Goal: Task Accomplishment & Management: Manage account settings

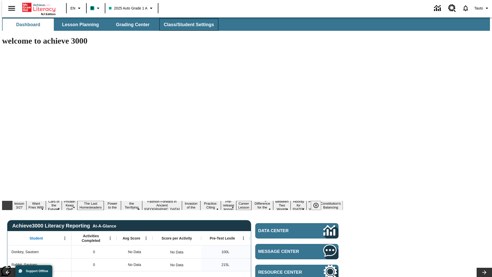
click at [186, 25] on span "Class/Student Settings" at bounding box center [189, 25] width 50 height 6
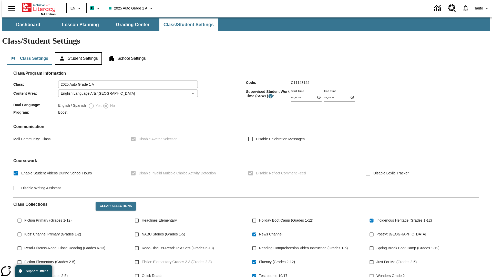
click at [77, 52] on button "Student Settings" at bounding box center [78, 58] width 47 height 12
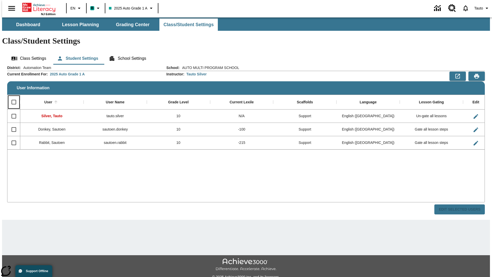
click at [12, 97] on input "Select all rows" at bounding box center [13, 102] width 11 height 11
checkbox input "true"
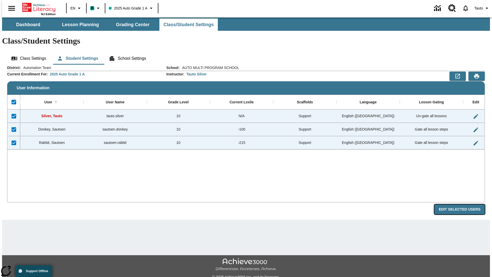
click at [463, 204] on button "Edit Selected Users" at bounding box center [459, 209] width 50 height 10
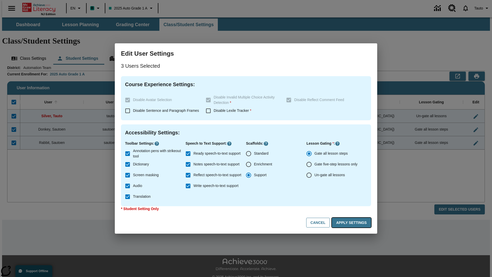
click at [352, 222] on button "Apply Settings" at bounding box center [351, 223] width 39 height 10
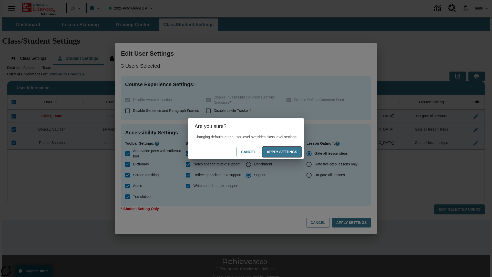
click at [287, 152] on button "Apply Settings" at bounding box center [281, 152] width 39 height 10
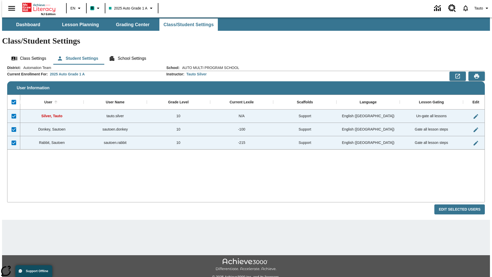
checkbox input "false"
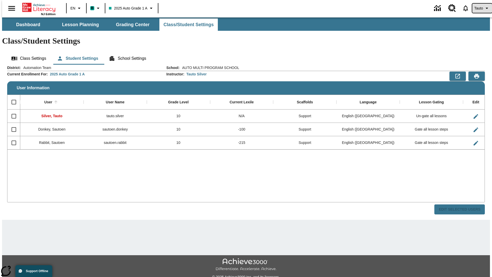
click at [479, 8] on span "Tauto" at bounding box center [478, 8] width 9 height 5
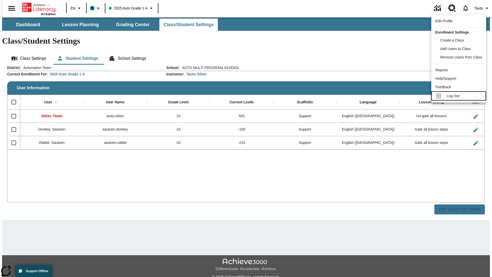
click at [459, 96] on span "Log Out" at bounding box center [453, 96] width 13 height 4
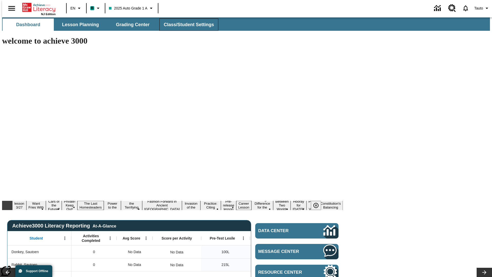
click at [186, 25] on span "Class/Student Settings" at bounding box center [189, 25] width 50 height 6
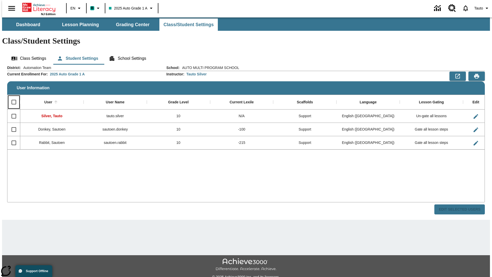
click at [12, 97] on input "Select all rows" at bounding box center [13, 102] width 11 height 11
checkbox input "true"
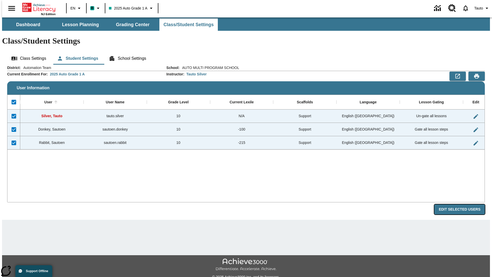
click at [463, 204] on button "Edit Selected Users" at bounding box center [459, 209] width 50 height 10
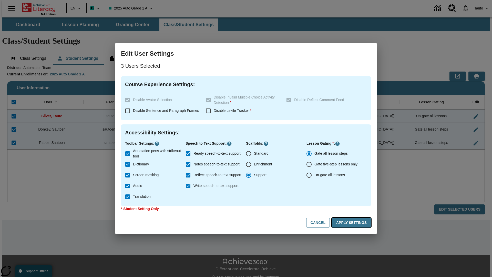
click at [352, 222] on button "Apply Settings" at bounding box center [351, 223] width 39 height 10
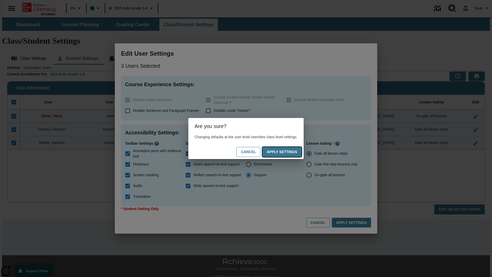
click at [287, 152] on button "Apply Settings" at bounding box center [281, 152] width 39 height 10
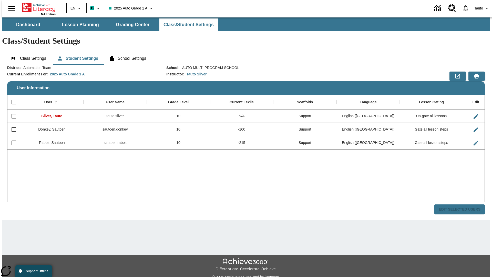
checkbox input "false"
click at [479, 8] on span "Tauto" at bounding box center [478, 8] width 9 height 5
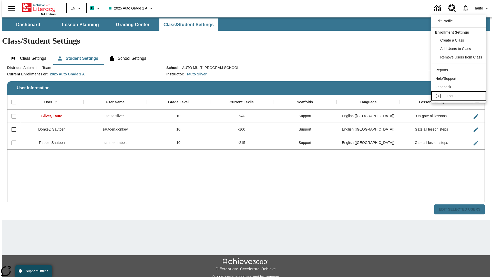
click at [459, 96] on span "Log Out" at bounding box center [453, 96] width 13 height 4
